Goal: Navigation & Orientation: Understand site structure

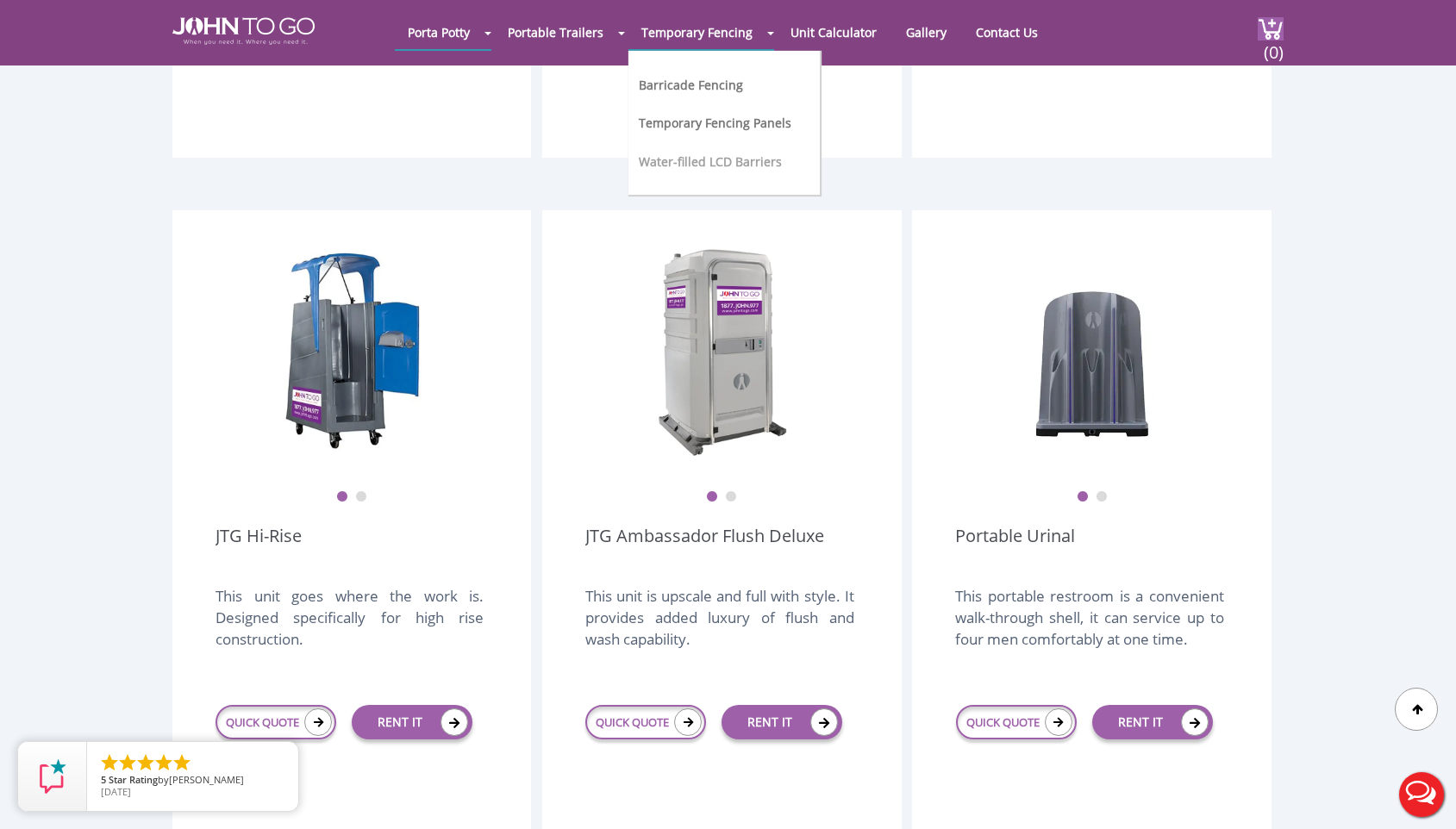
click at [769, 158] on link "Water-filled LCD Barriers" at bounding box center [710, 161] width 143 height 17
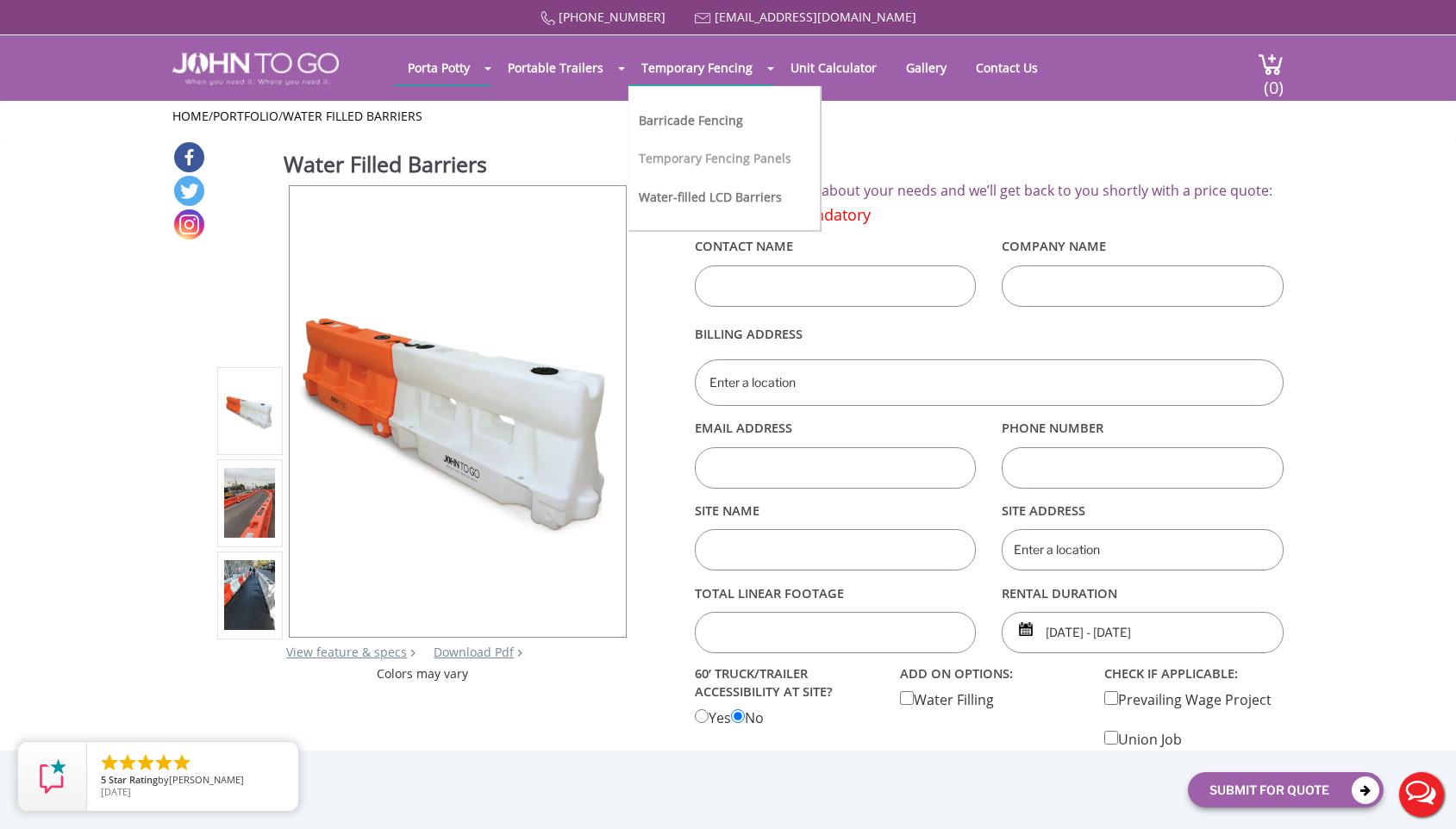
click at [719, 158] on link "Temporary Fencing Panels" at bounding box center [715, 157] width 152 height 17
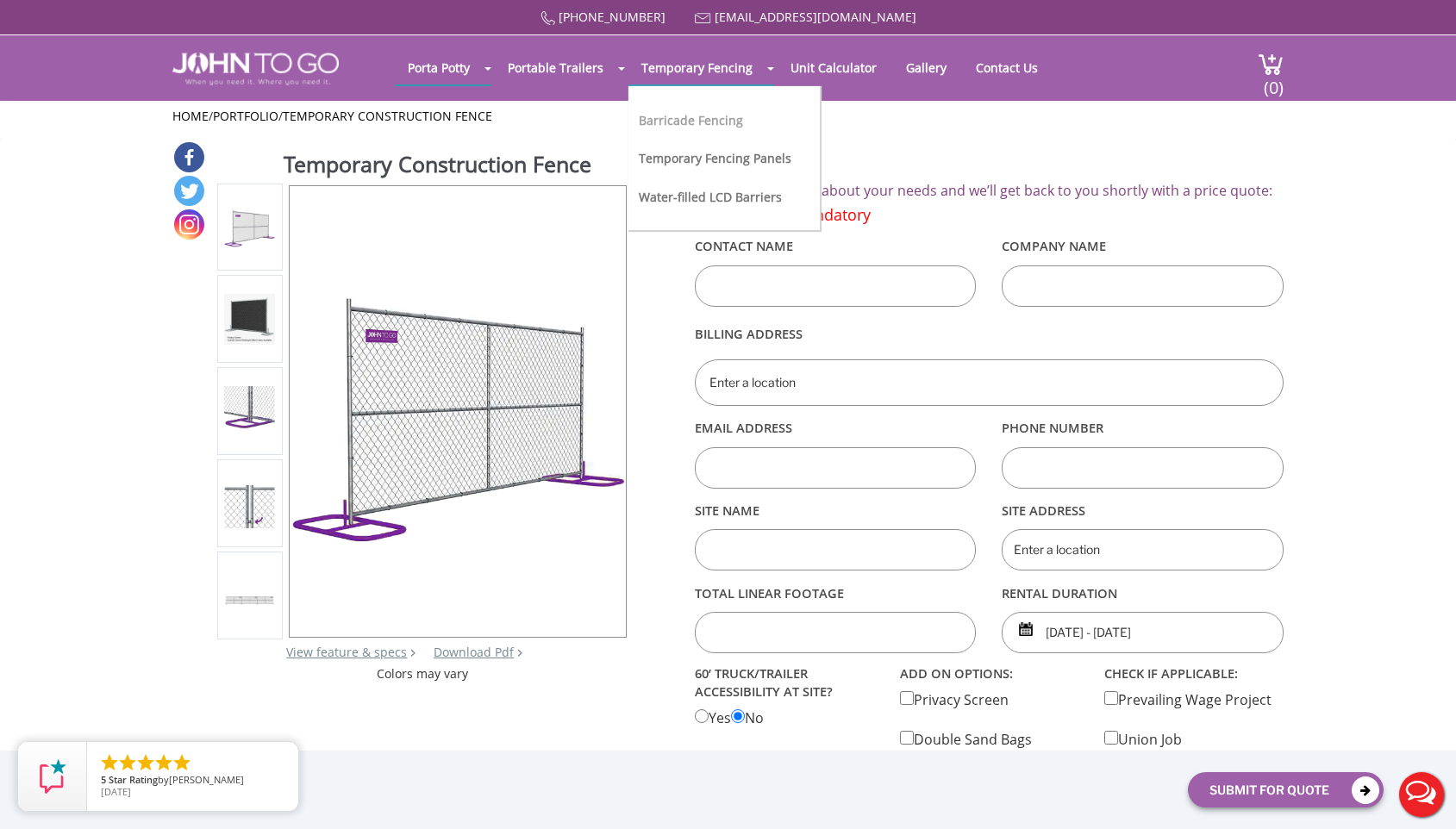
click at [721, 114] on link "Barricade Fencing" at bounding box center [691, 120] width 105 height 17
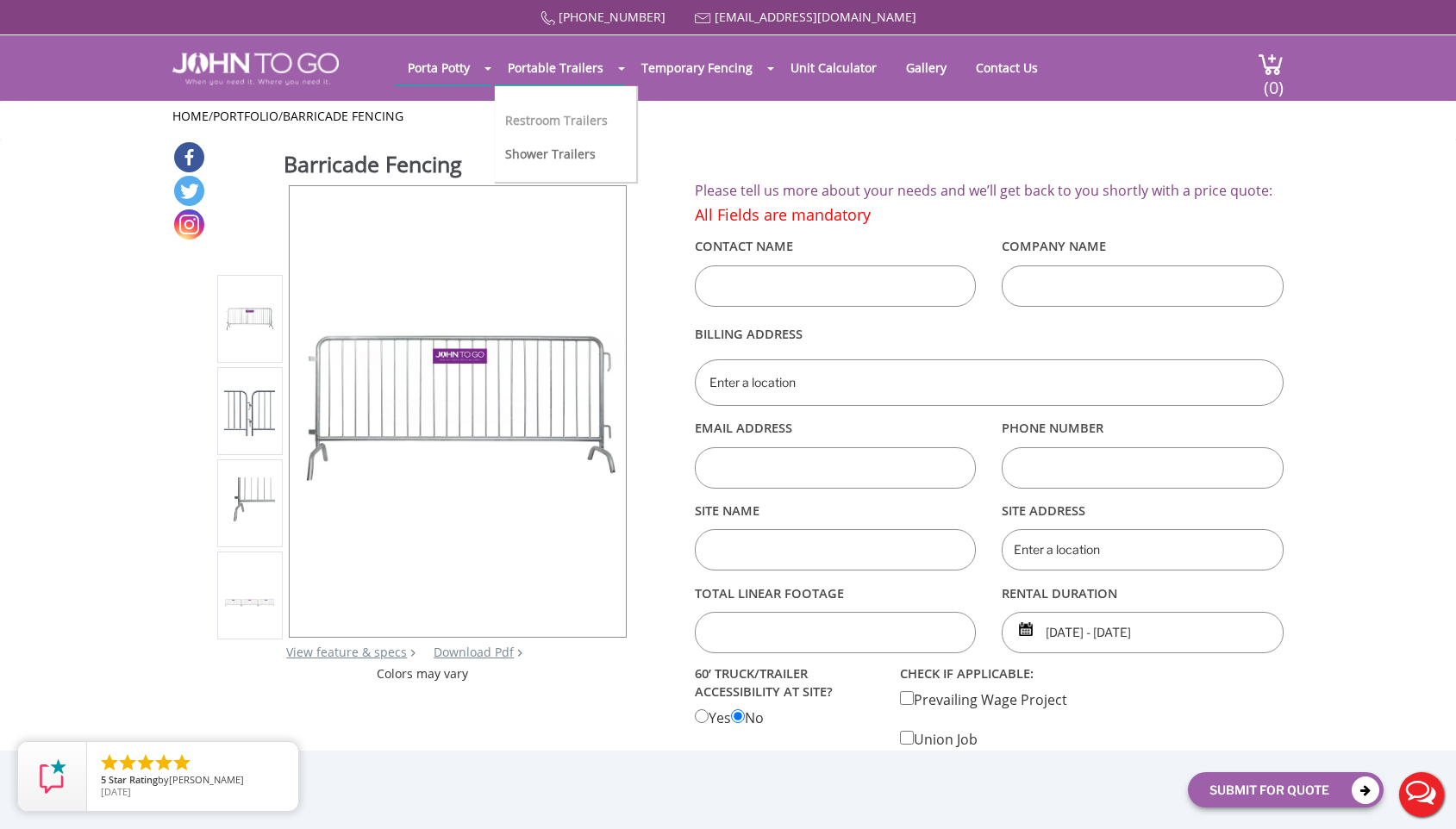
click at [598, 112] on link "Restroom Trailers" at bounding box center [556, 120] width 103 height 17
click at [542, 150] on link "Shower Trailers" at bounding box center [550, 153] width 91 height 17
click at [915, 69] on link "Gallery" at bounding box center [926, 67] width 66 height 33
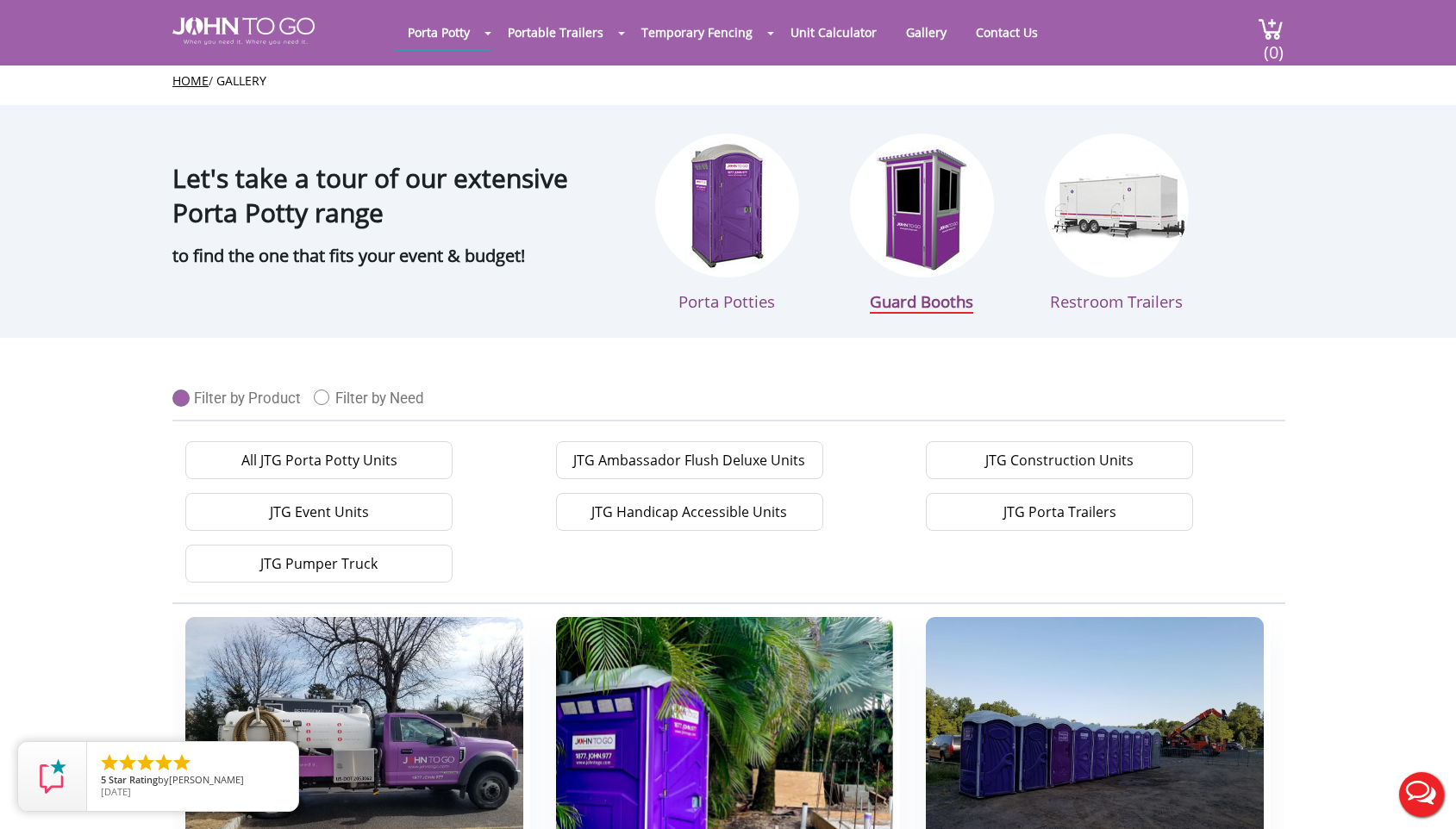
click at [902, 208] on img at bounding box center [921, 205] width 144 height 144
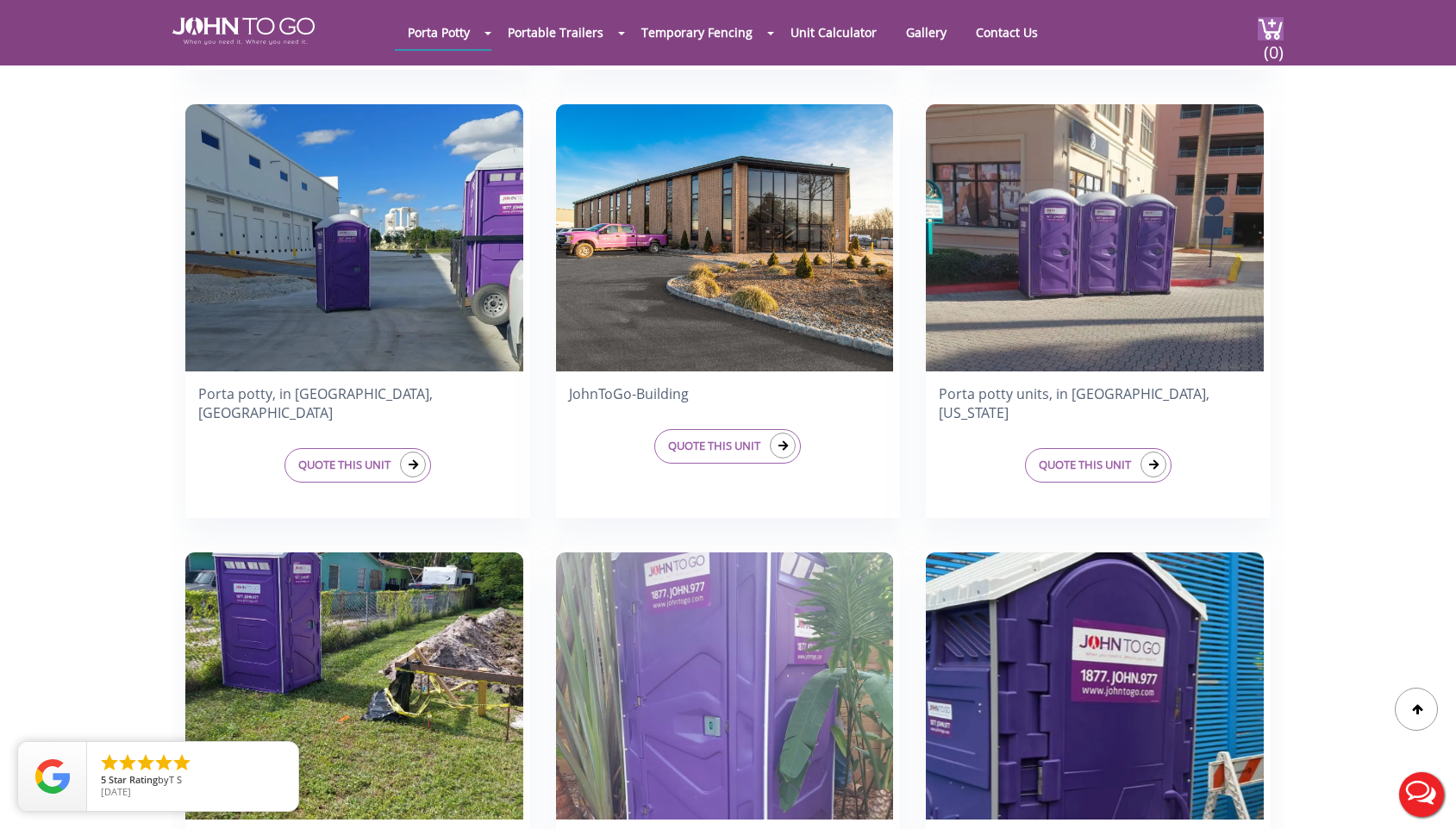
scroll to position [466, 0]
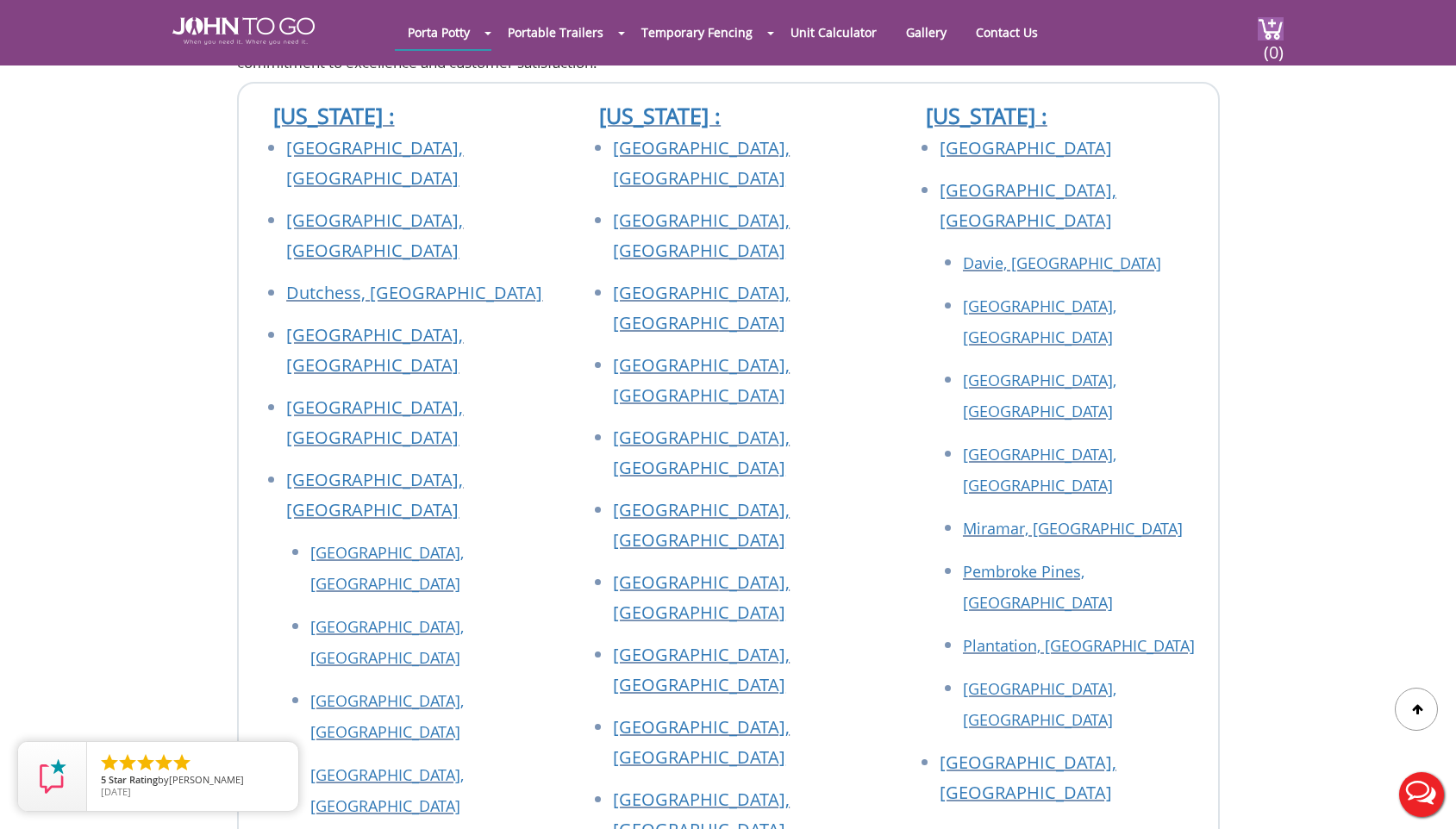
scroll to position [7166, 0]
